Goal: Information Seeking & Learning: Learn about a topic

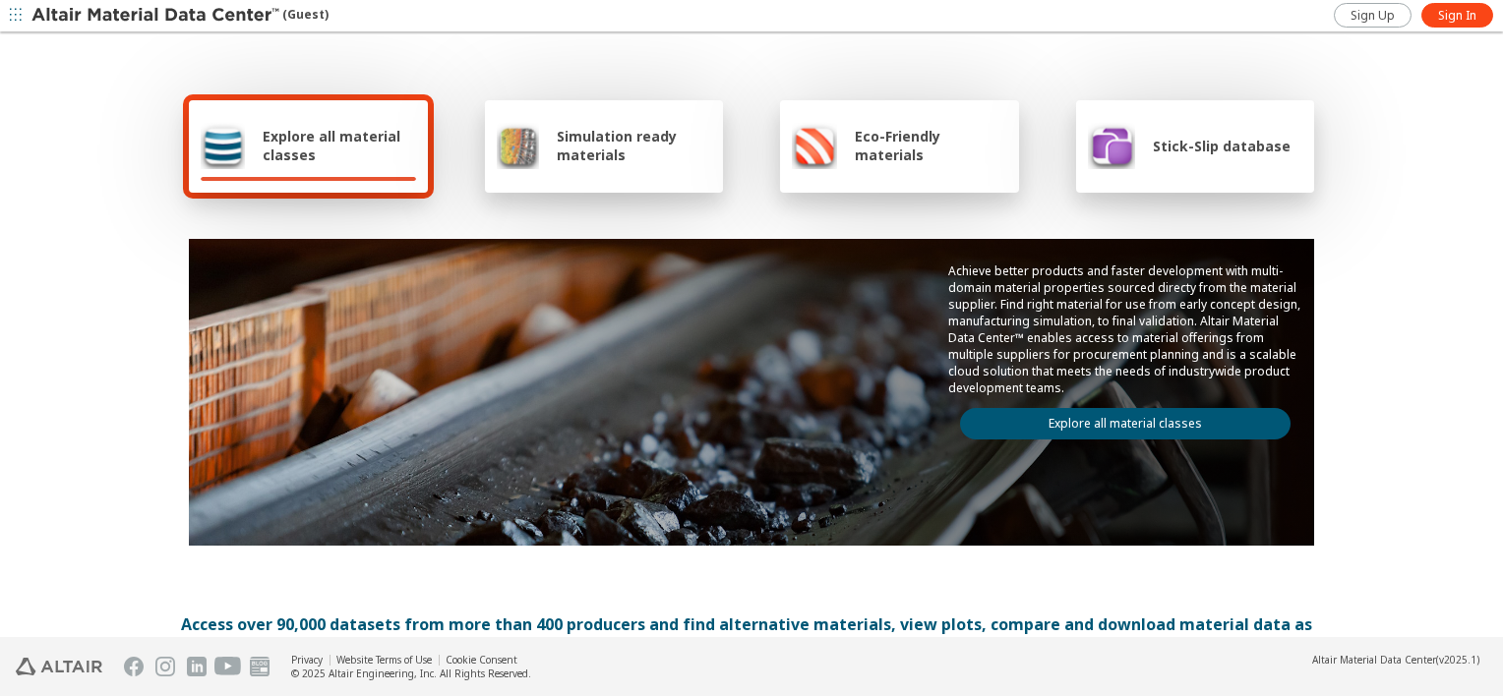
click at [1124, 412] on link "Explore all material classes" at bounding box center [1125, 423] width 330 height 31
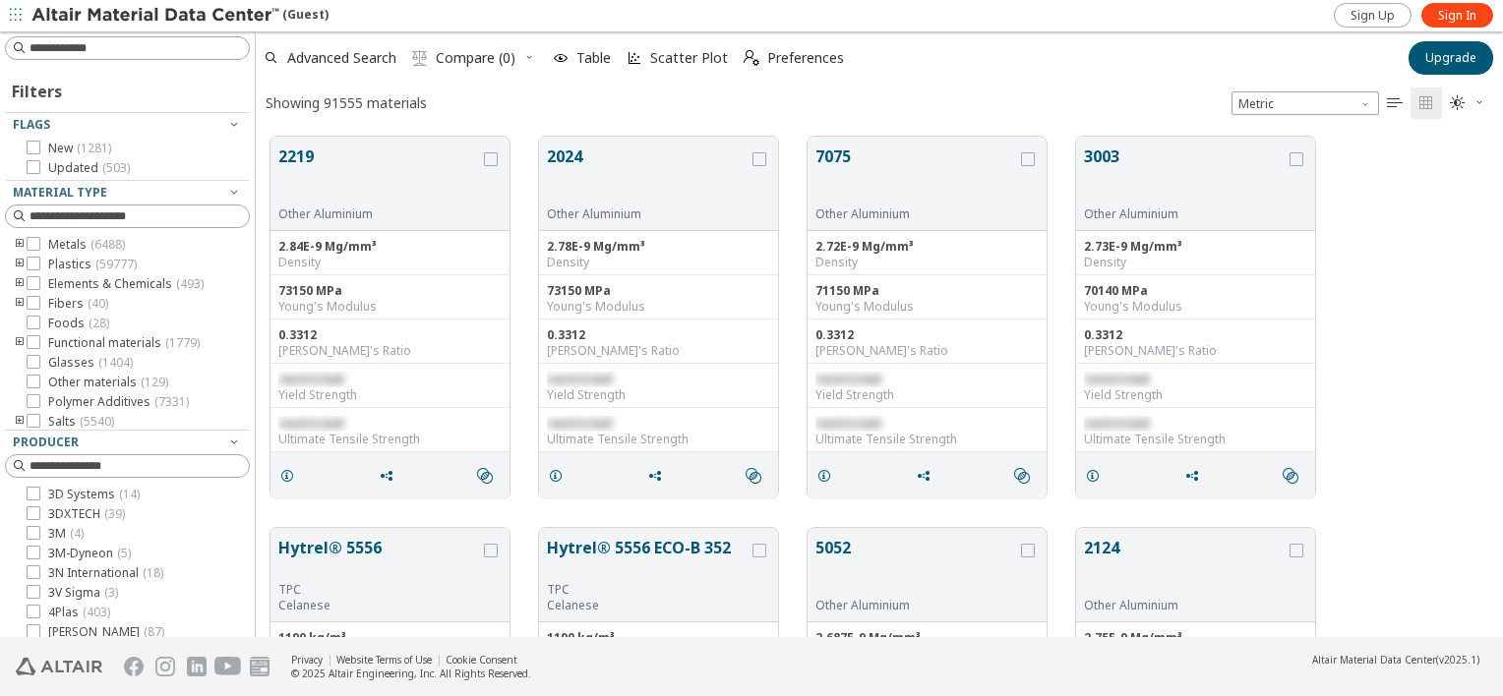
scroll to position [501, 1231]
click at [146, 44] on input at bounding box center [139, 48] width 219 height 20
click at [98, 47] on input at bounding box center [129, 48] width 241 height 22
type input "********"
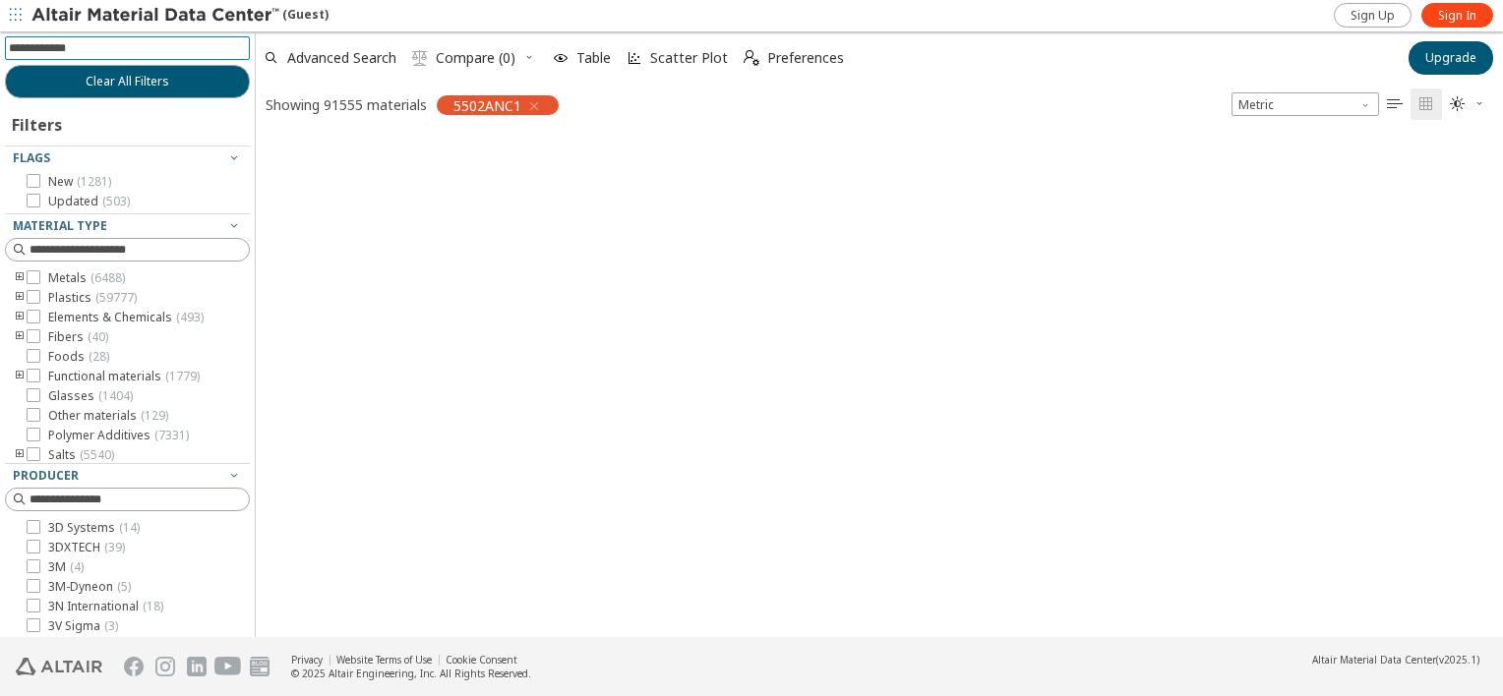
scroll to position [499, 1231]
